Goal: Task Accomplishment & Management: Use online tool/utility

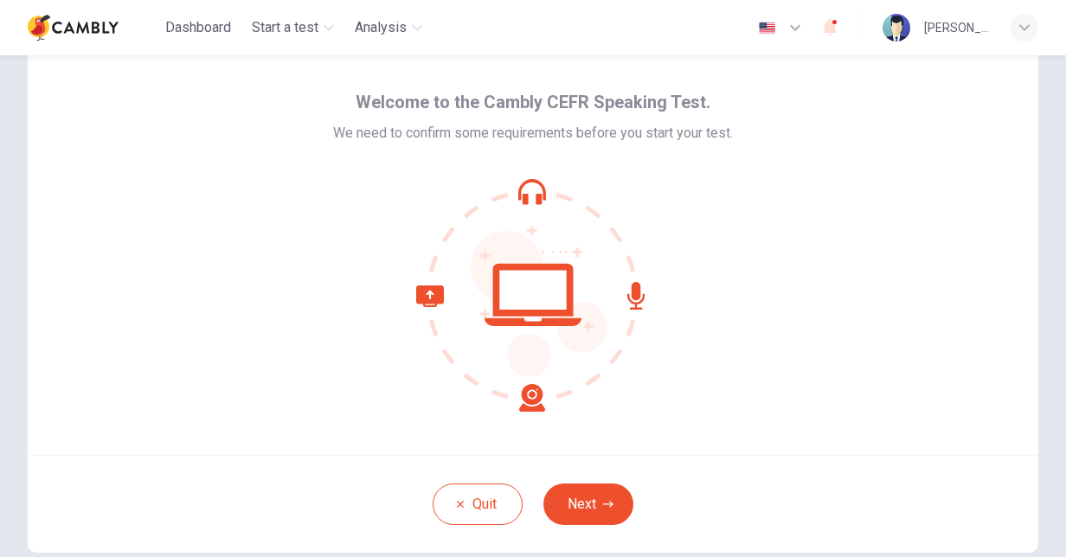
scroll to position [52, 0]
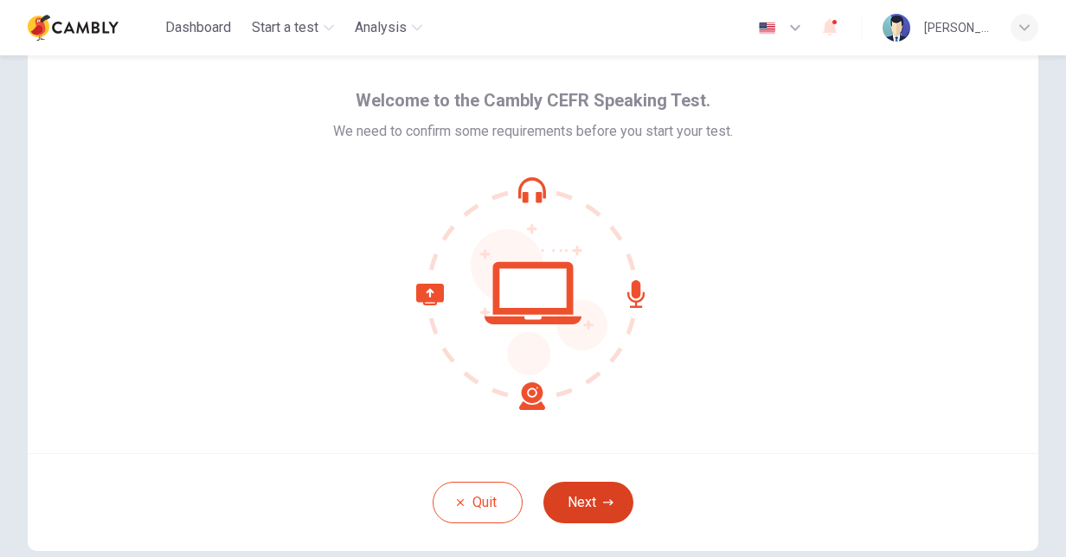
click at [604, 493] on button "Next" at bounding box center [588, 503] width 90 height 42
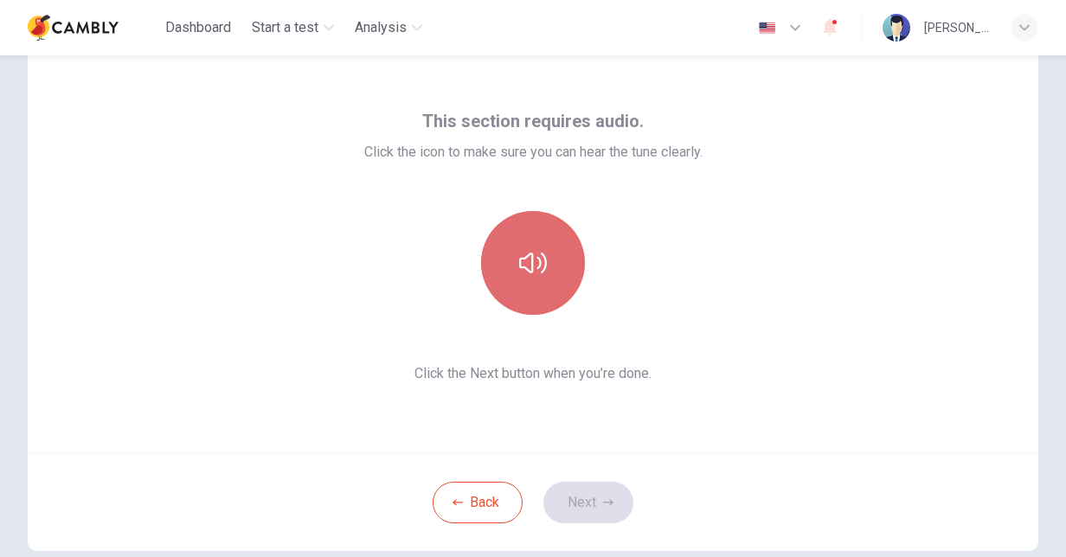
click at [544, 273] on button "button" at bounding box center [533, 263] width 104 height 104
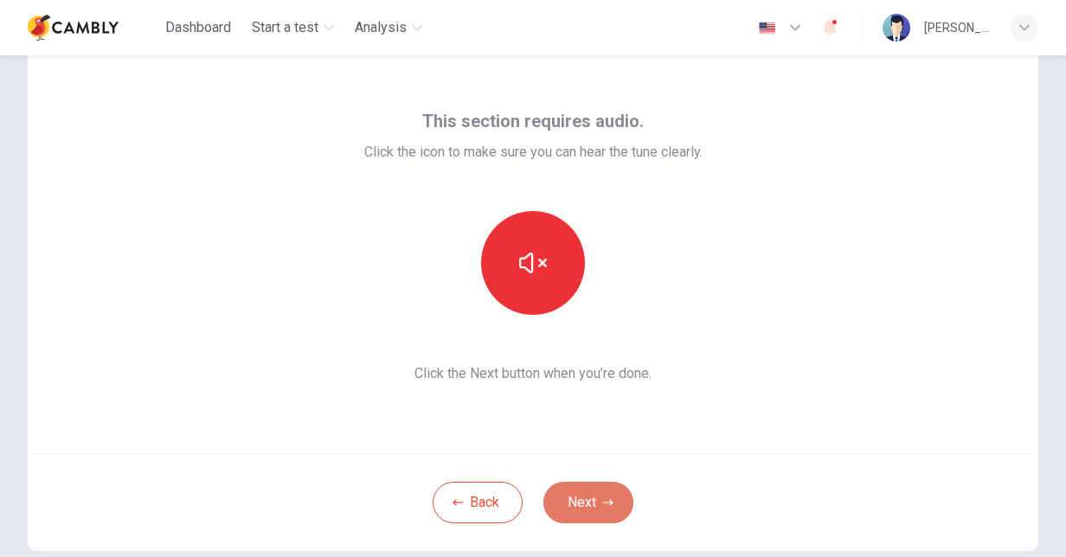
click at [605, 491] on button "Next" at bounding box center [588, 503] width 90 height 42
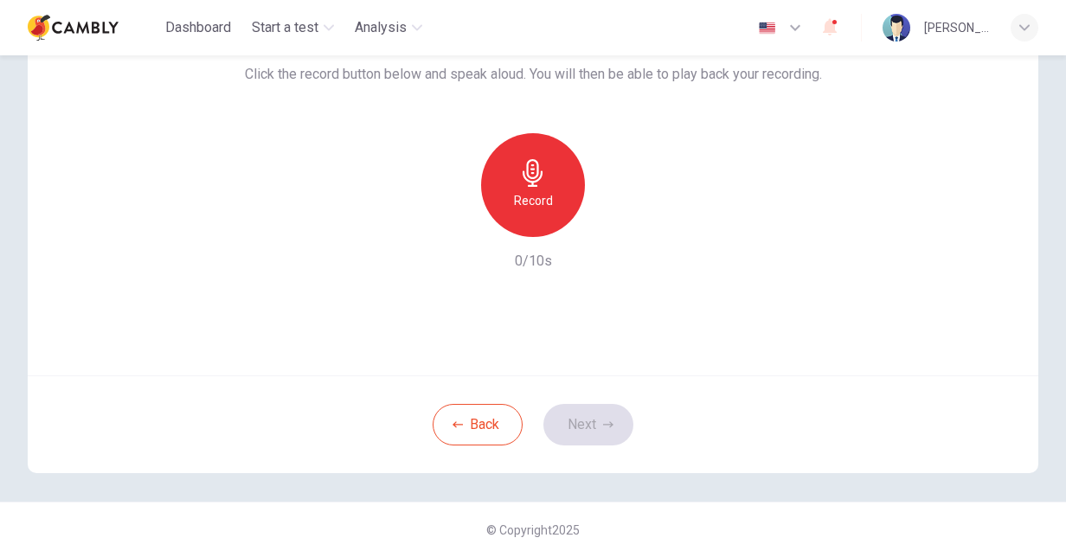
scroll to position [0, 0]
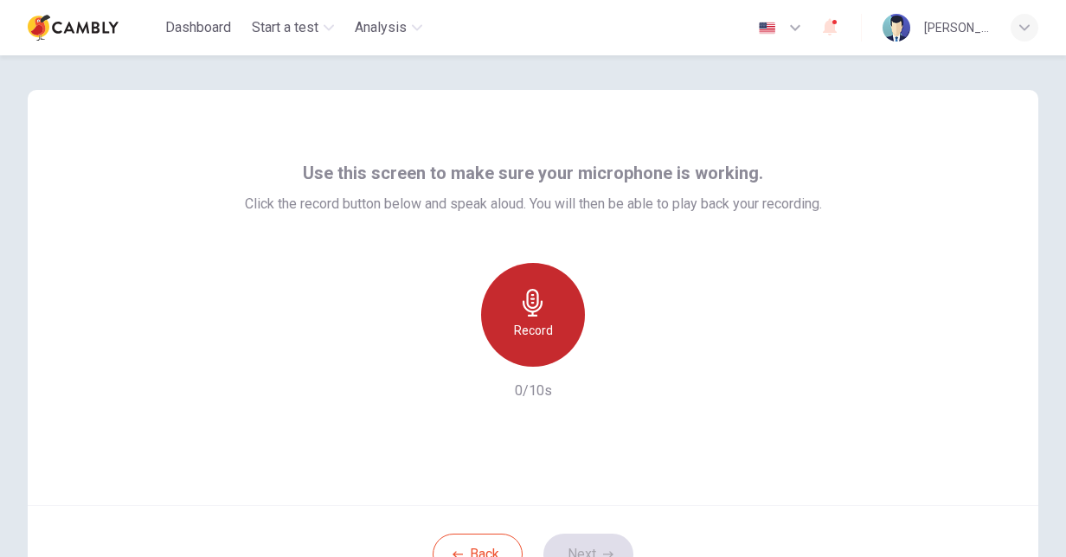
click at [502, 320] on div "Record" at bounding box center [533, 315] width 104 height 104
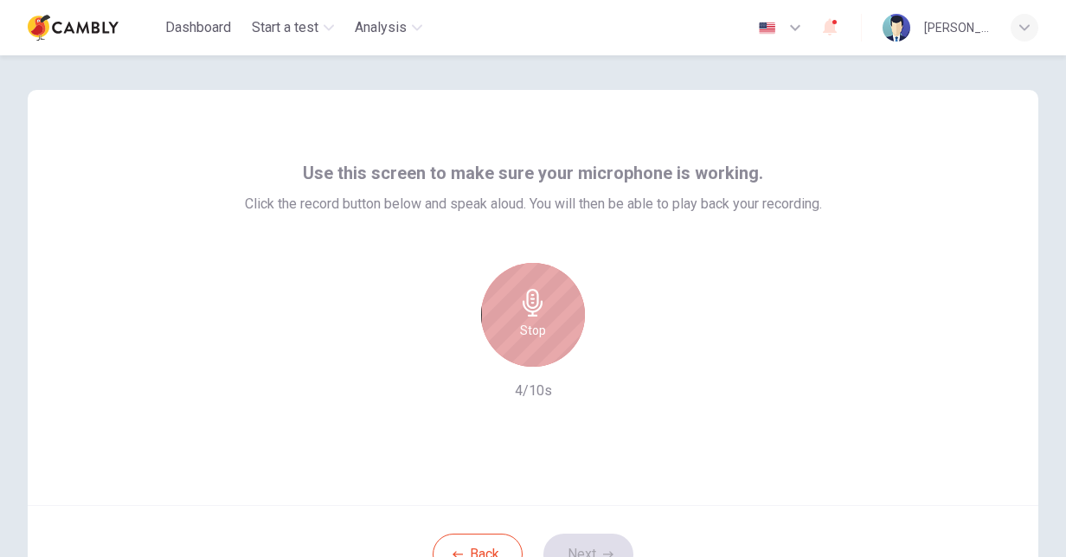
click at [526, 320] on h6 "Stop" at bounding box center [533, 330] width 26 height 21
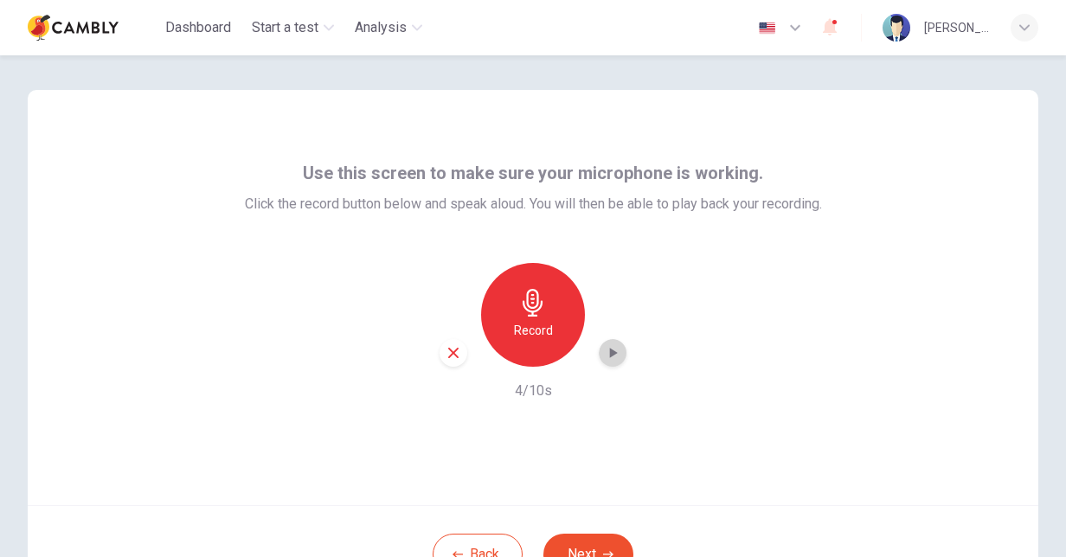
click at [610, 355] on icon "button" at bounding box center [614, 353] width 8 height 10
click at [450, 352] on icon "button" at bounding box center [453, 353] width 10 height 10
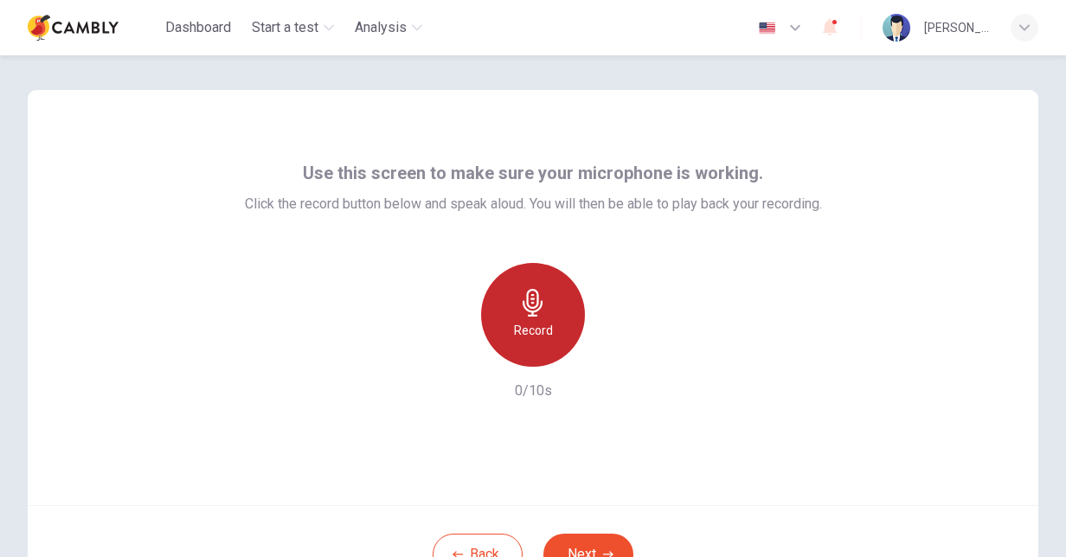
click at [528, 327] on h6 "Record" at bounding box center [533, 330] width 39 height 21
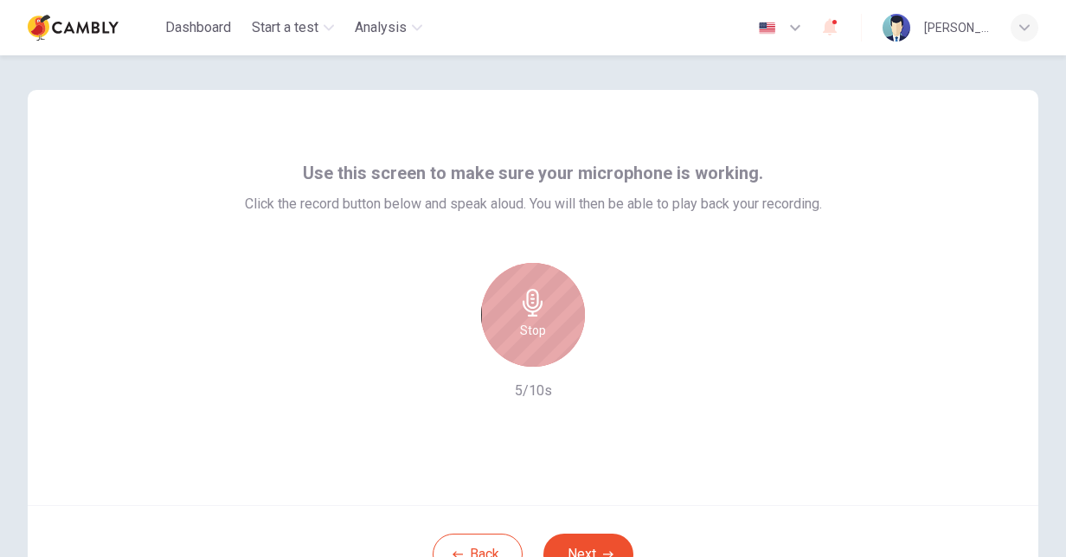
click at [533, 336] on h6 "Stop" at bounding box center [533, 330] width 26 height 21
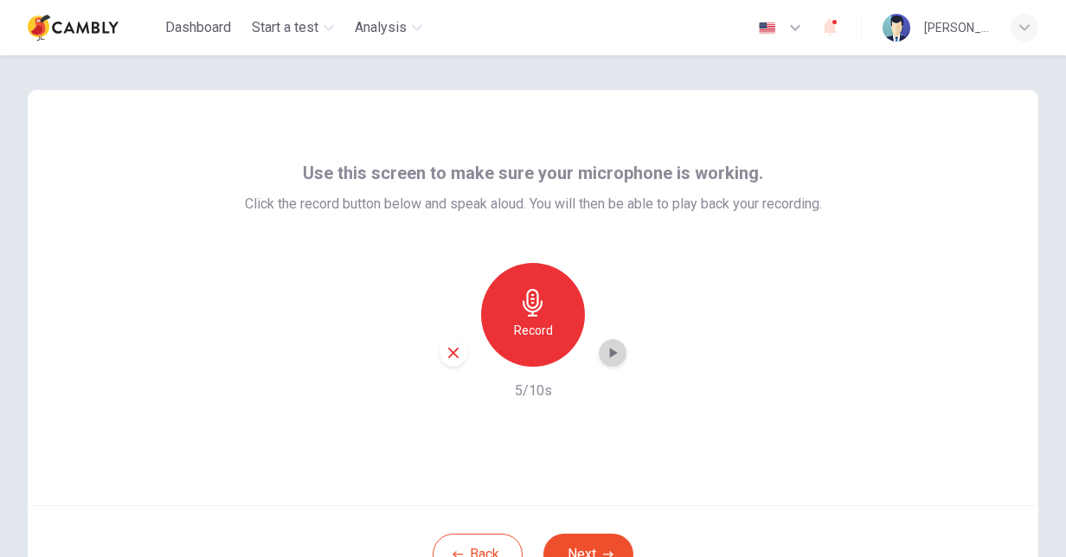
click at [610, 353] on icon "button" at bounding box center [614, 353] width 8 height 10
click at [452, 345] on icon "button" at bounding box center [453, 353] width 16 height 16
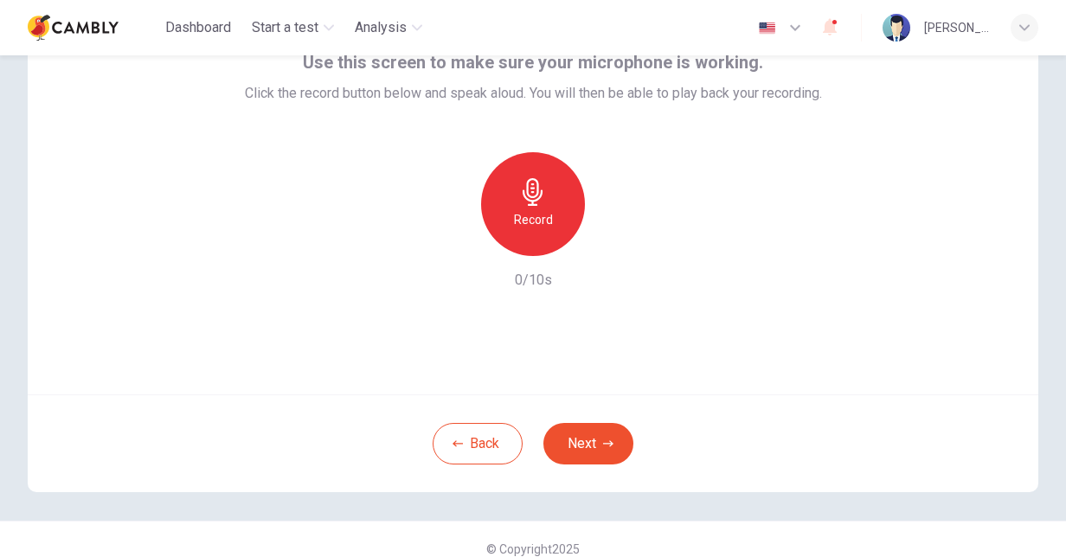
scroll to position [130, 0]
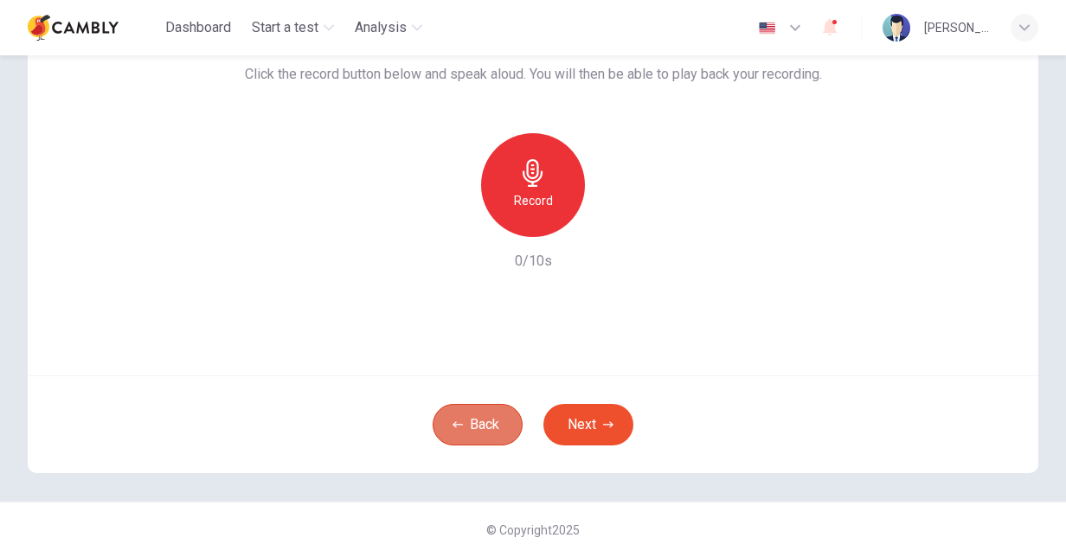
click at [457, 426] on icon "button" at bounding box center [457, 425] width 10 height 10
